Goal: Transaction & Acquisition: Purchase product/service

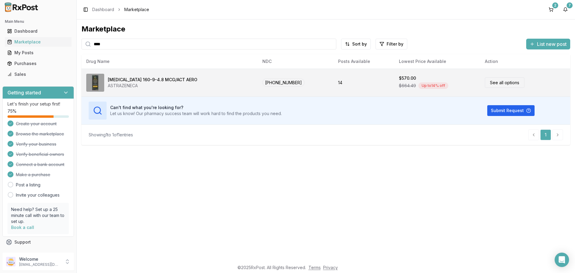
click at [500, 82] on link "See all options" at bounding box center [505, 82] width 40 height 10
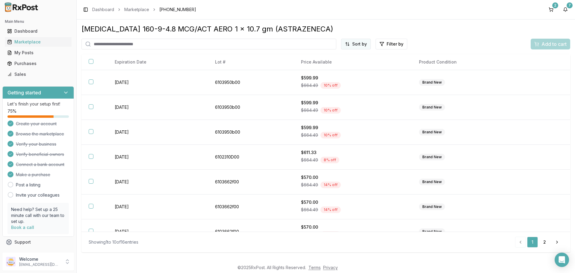
click at [353, 42] on html "Main Menu Dashboard Marketplace My Posts Purchases Sales Getting started Let's …" at bounding box center [287, 136] width 575 height 273
click at [330, 67] on div "Price (Low to High)" at bounding box center [341, 67] width 57 height 10
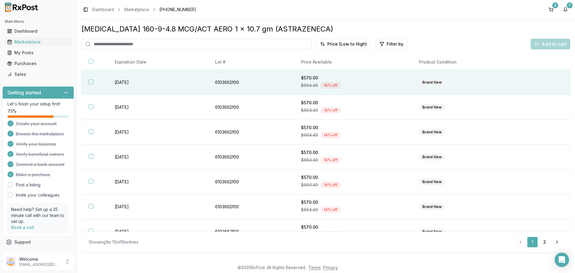
click at [94, 81] on th at bounding box center [94, 82] width 26 height 25
click at [543, 46] on span "Add to cart" at bounding box center [553, 43] width 25 height 7
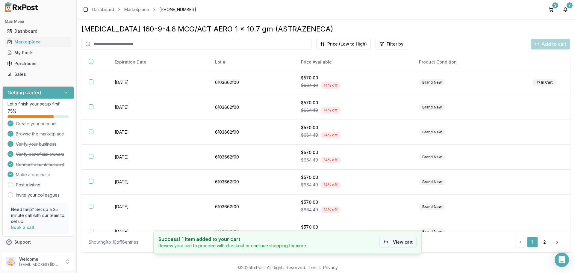
click at [402, 242] on button "View cart" at bounding box center [397, 241] width 37 height 11
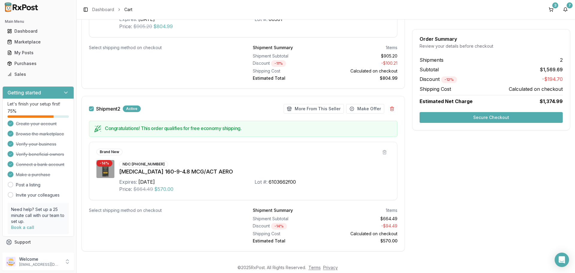
scroll to position [187, 0]
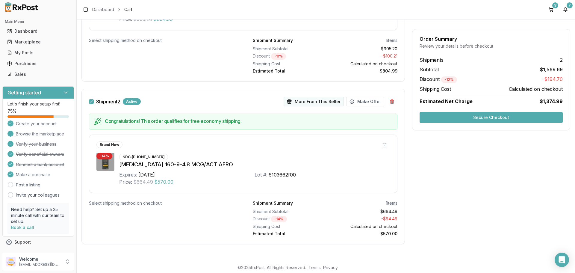
click at [305, 103] on button "More From This Seller" at bounding box center [313, 102] width 60 height 10
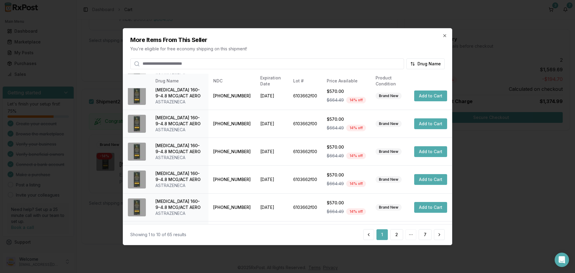
scroll to position [148, 0]
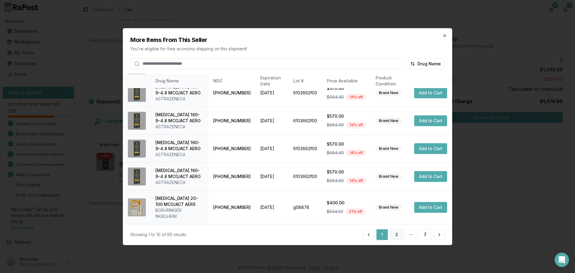
click at [399, 236] on button "2" at bounding box center [396, 234] width 13 height 11
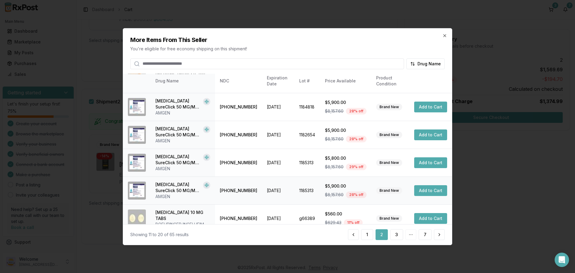
scroll to position [142, 0]
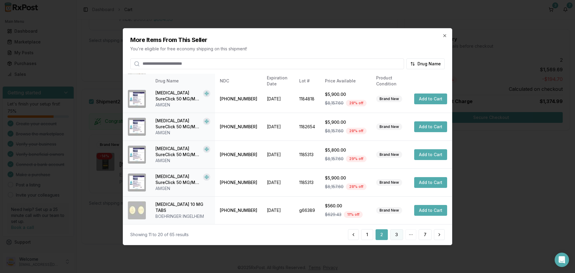
click at [394, 234] on button "3" at bounding box center [396, 234] width 13 height 11
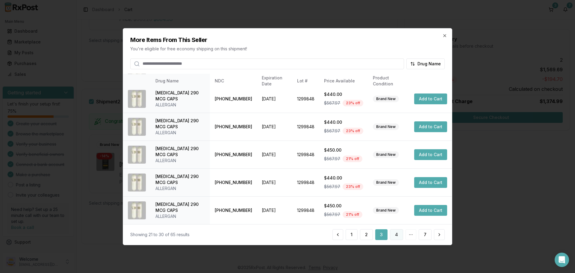
click at [394, 236] on button "4" at bounding box center [396, 234] width 13 height 11
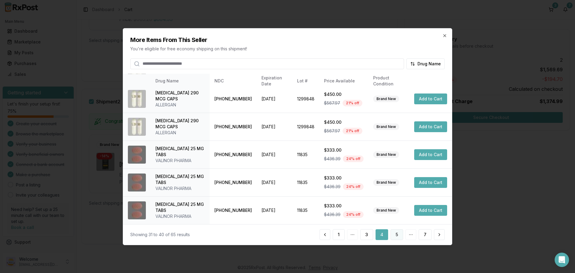
click at [399, 236] on button "5" at bounding box center [396, 234] width 13 height 11
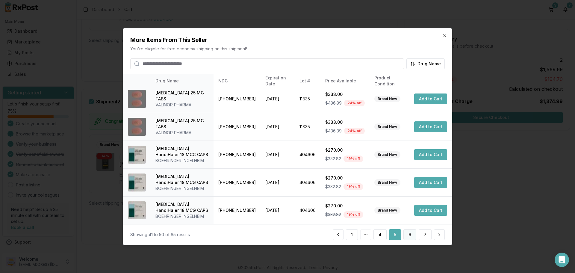
click at [408, 234] on button "6" at bounding box center [409, 234] width 13 height 11
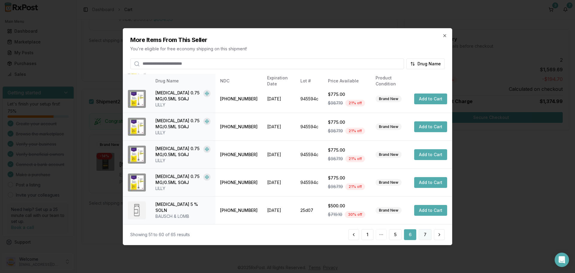
click at [423, 234] on button "7" at bounding box center [425, 234] width 13 height 11
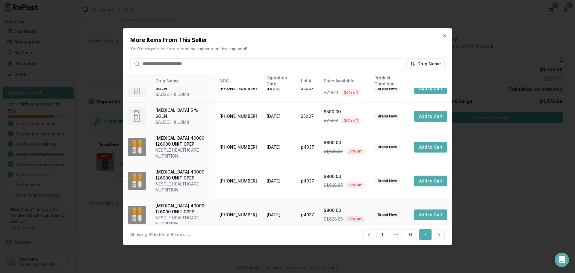
scroll to position [21, 0]
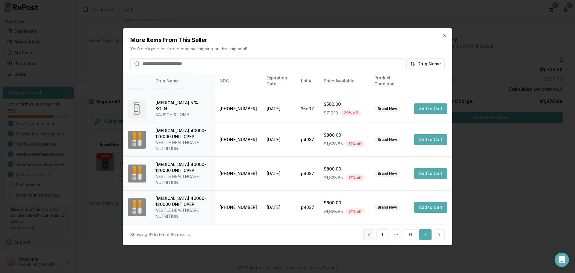
click at [364, 235] on button at bounding box center [368, 234] width 11 height 11
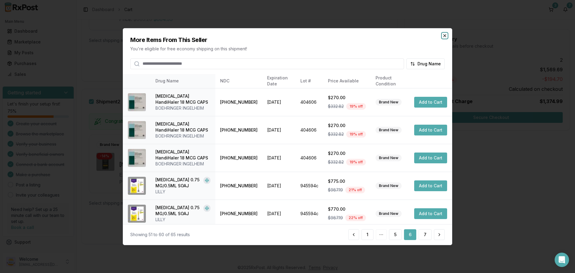
click at [444, 37] on icon "button" at bounding box center [444, 35] width 5 height 5
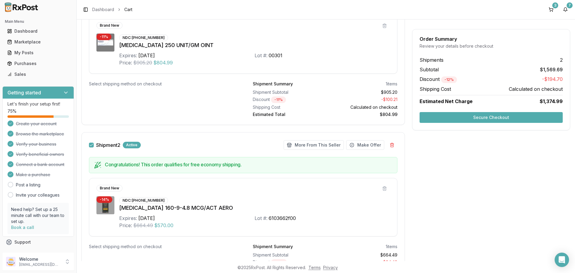
scroll to position [67, 0]
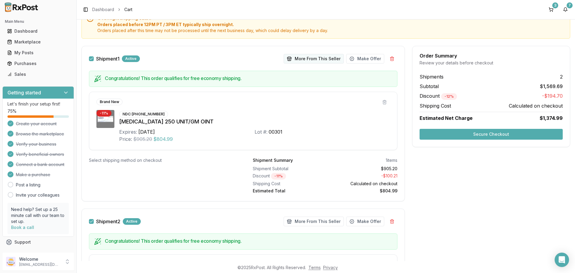
click at [308, 60] on button "More From This Seller" at bounding box center [313, 59] width 60 height 10
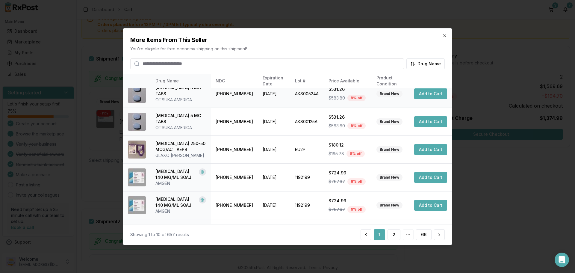
scroll to position [142, 0]
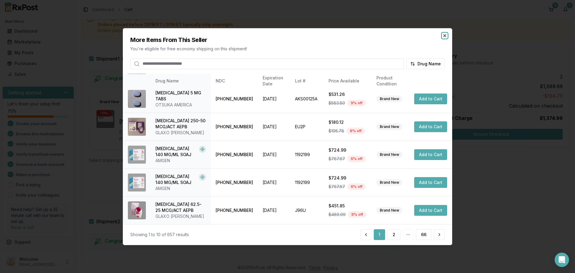
click at [445, 36] on icon "button" at bounding box center [444, 35] width 2 height 2
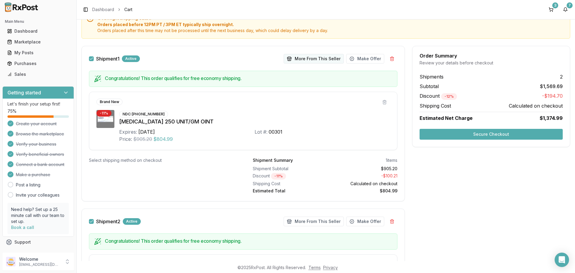
click at [329, 58] on button "More From This Seller" at bounding box center [313, 59] width 60 height 10
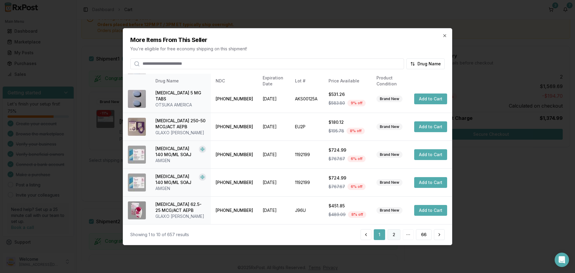
click at [391, 236] on button "2" at bounding box center [393, 234] width 13 height 11
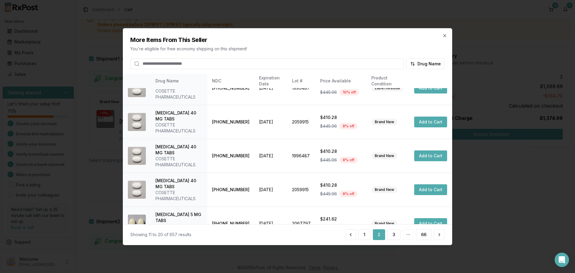
scroll to position [148, 0]
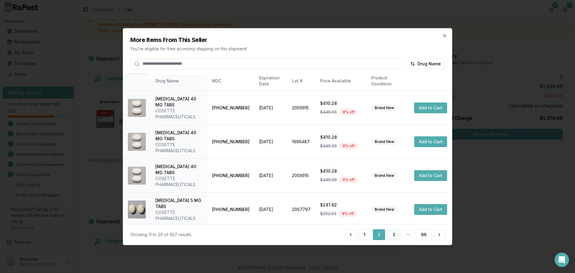
click at [391, 233] on button "3" at bounding box center [393, 234] width 13 height 11
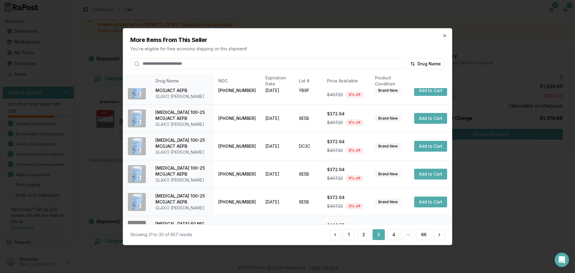
scroll to position [166, 0]
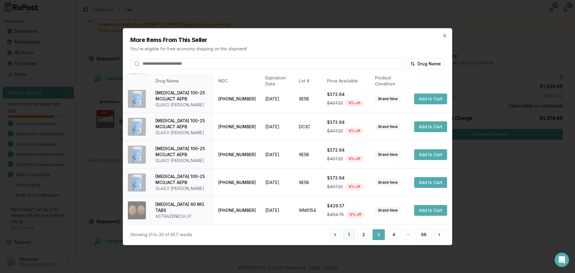
click at [346, 238] on button "1" at bounding box center [349, 234] width 12 height 11
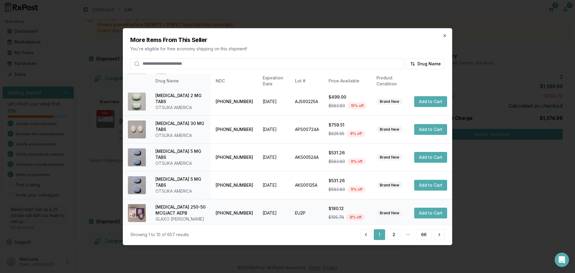
scroll to position [142, 0]
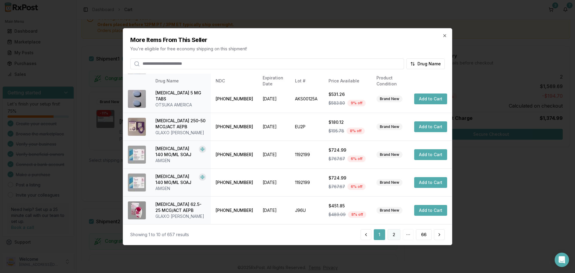
click at [396, 235] on button "2" at bounding box center [393, 234] width 13 height 11
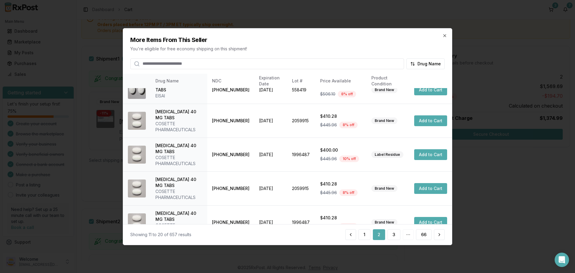
scroll to position [148, 0]
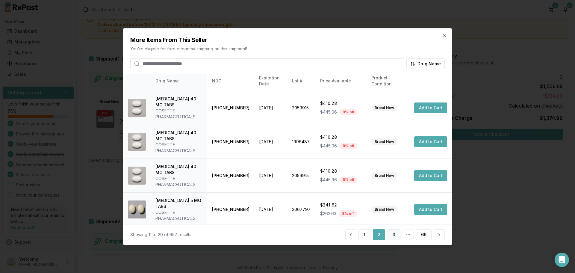
click at [392, 238] on button "3" at bounding box center [393, 234] width 13 height 11
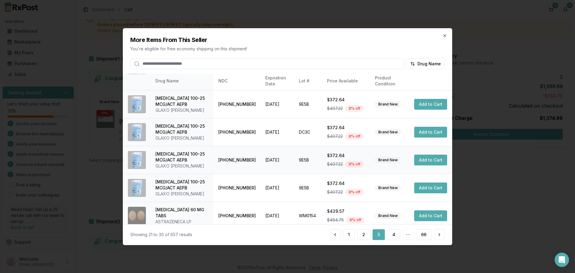
scroll to position [166, 0]
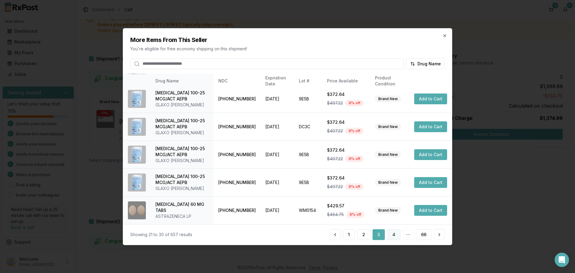
click at [394, 234] on button "4" at bounding box center [393, 234] width 13 height 11
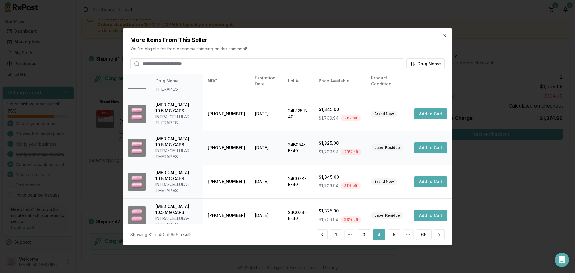
scroll to position [172, 0]
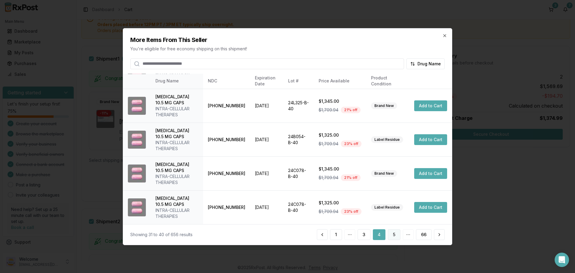
click at [394, 236] on button "5" at bounding box center [394, 234] width 13 height 11
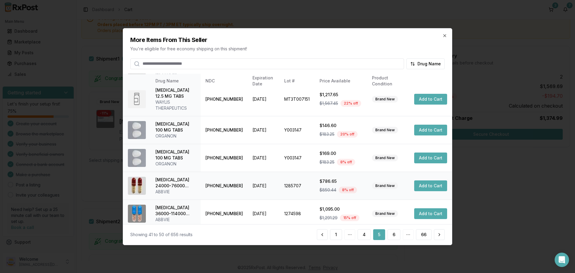
scroll to position [160, 0]
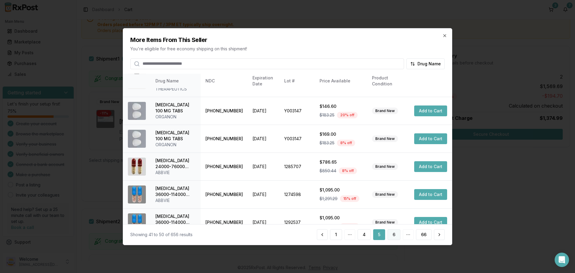
click at [397, 236] on button "6" at bounding box center [393, 234] width 13 height 11
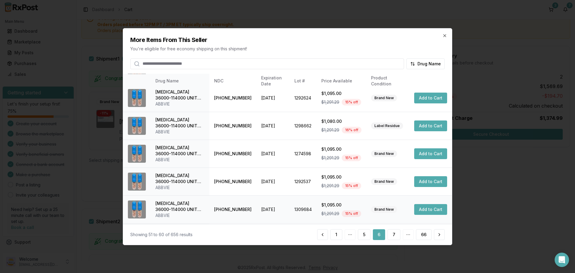
scroll to position [142, 0]
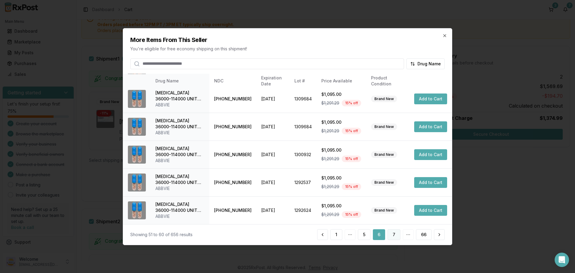
click at [393, 235] on button "7" at bounding box center [393, 234] width 13 height 11
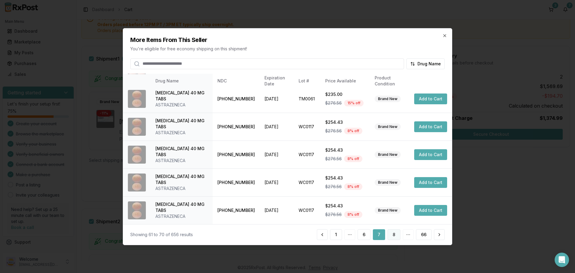
click at [392, 238] on button "8" at bounding box center [393, 234] width 13 height 11
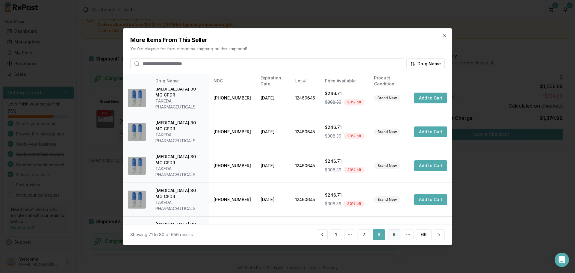
click at [390, 235] on button "9" at bounding box center [393, 234] width 13 height 11
click at [394, 236] on button "10" at bounding box center [393, 234] width 15 height 11
click at [393, 233] on button "11" at bounding box center [393, 234] width 14 height 11
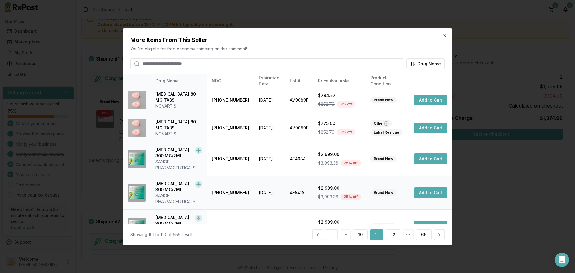
scroll to position [160, 0]
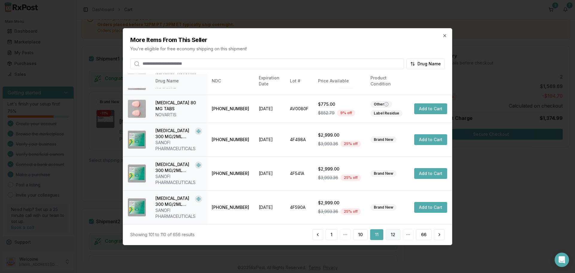
click at [393, 236] on button "12" at bounding box center [393, 234] width 15 height 11
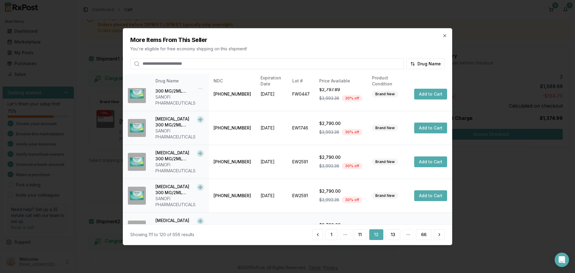
scroll to position [202, 0]
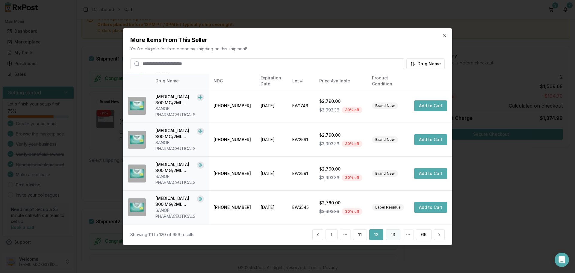
click at [395, 235] on button "13" at bounding box center [393, 234] width 15 height 11
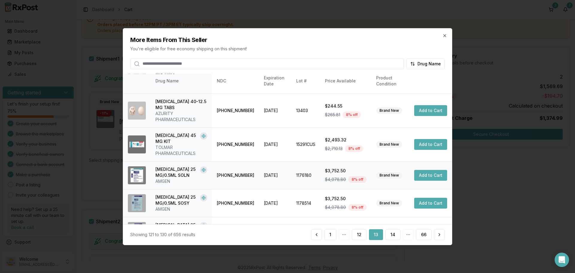
scroll to position [162, 0]
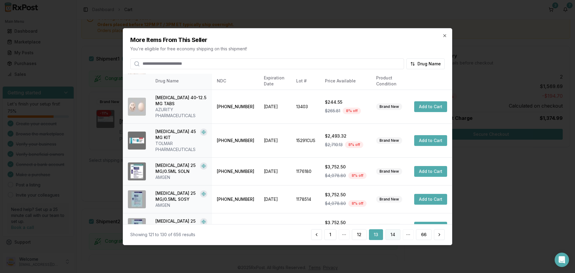
click at [390, 234] on button "14" at bounding box center [392, 234] width 15 height 11
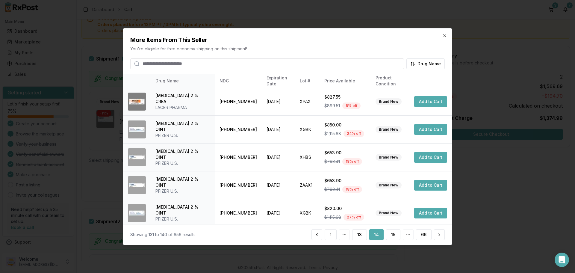
scroll to position [142, 0]
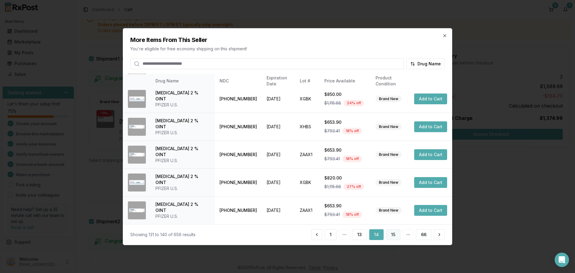
click at [392, 236] on button "15" at bounding box center [393, 234] width 14 height 11
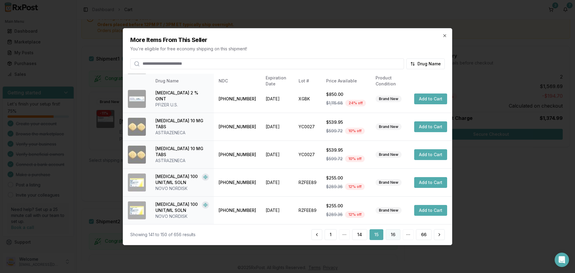
click at [392, 233] on button "16" at bounding box center [393, 234] width 15 height 11
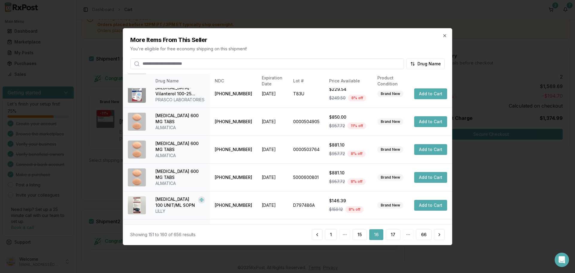
scroll to position [148, 0]
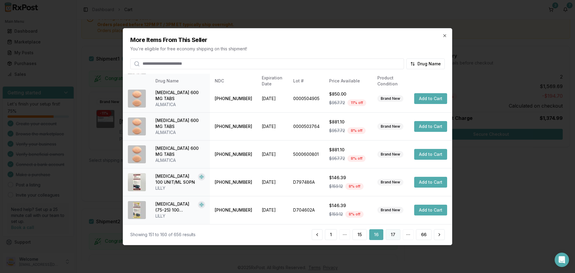
click at [394, 238] on button "17" at bounding box center [393, 234] width 15 height 11
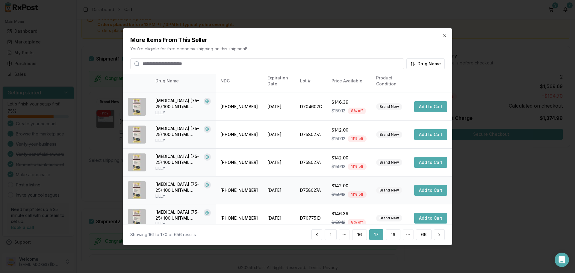
scroll to position [142, 0]
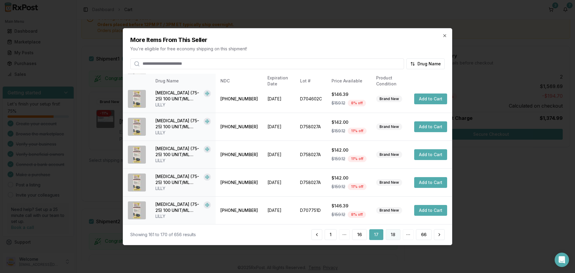
click at [392, 234] on button "18" at bounding box center [393, 234] width 15 height 11
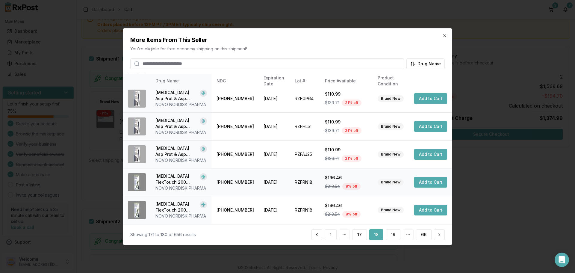
scroll to position [184, 0]
click at [394, 236] on button "19" at bounding box center [393, 234] width 15 height 11
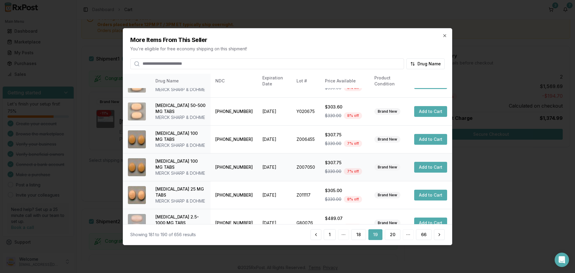
scroll to position [90, 0]
